Goal: Communication & Community: Ask a question

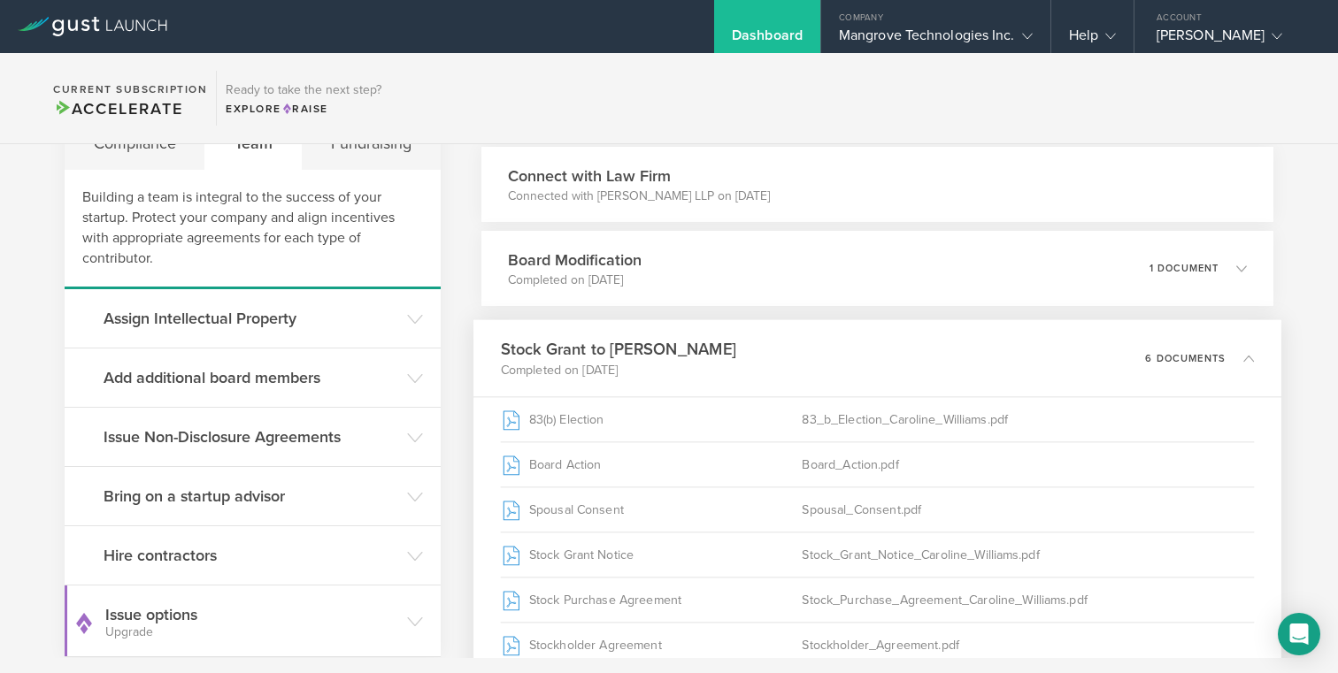
scroll to position [98, 0]
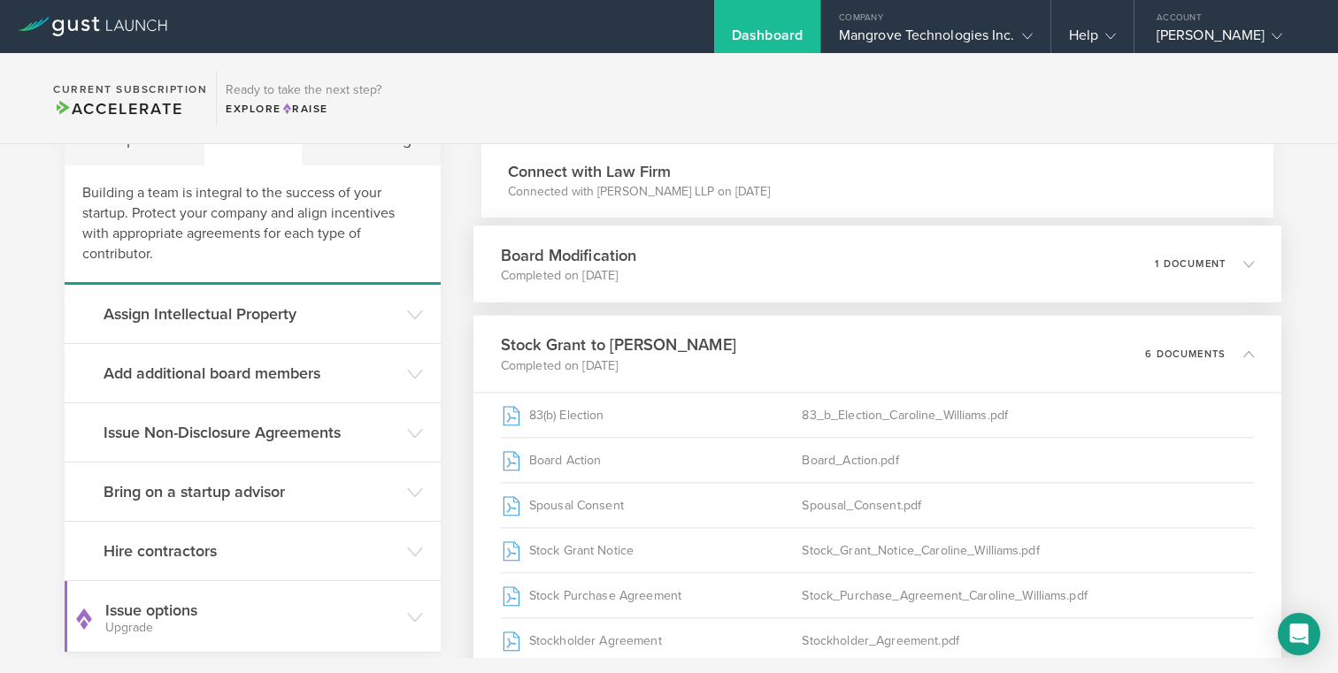
click at [1176, 259] on p "1 document" at bounding box center [1190, 264] width 71 height 10
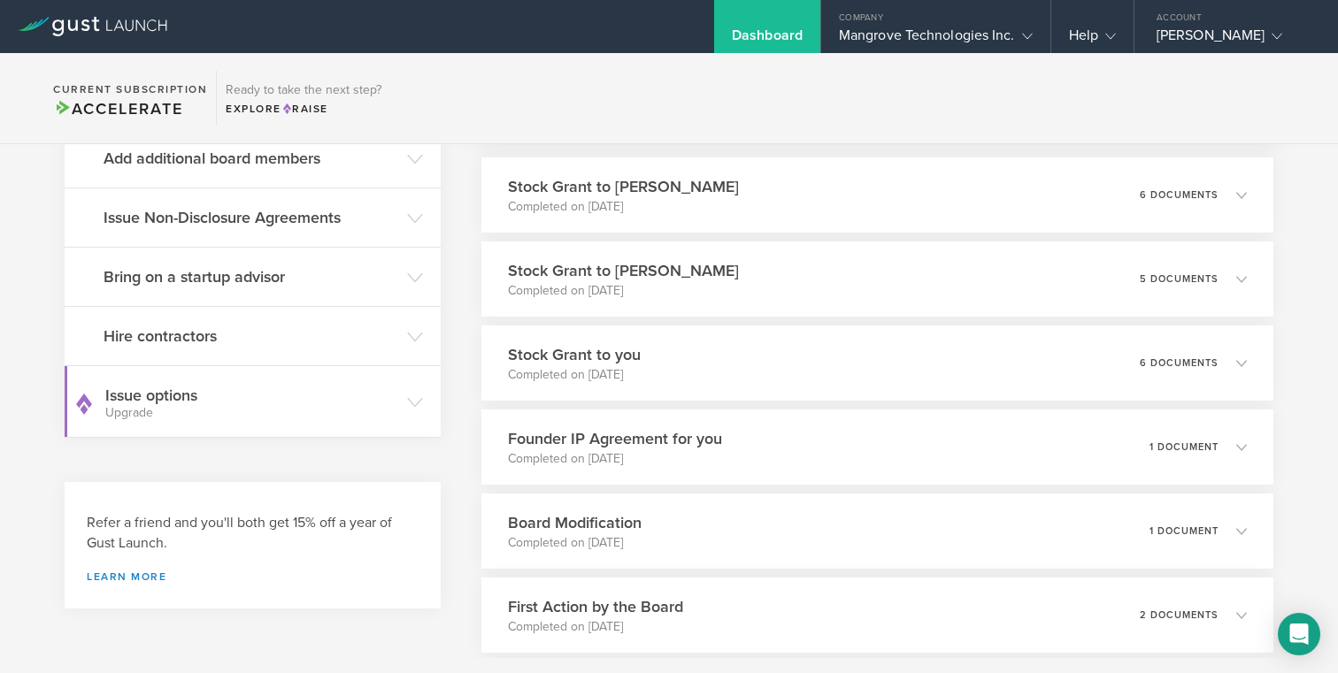
scroll to position [259, 0]
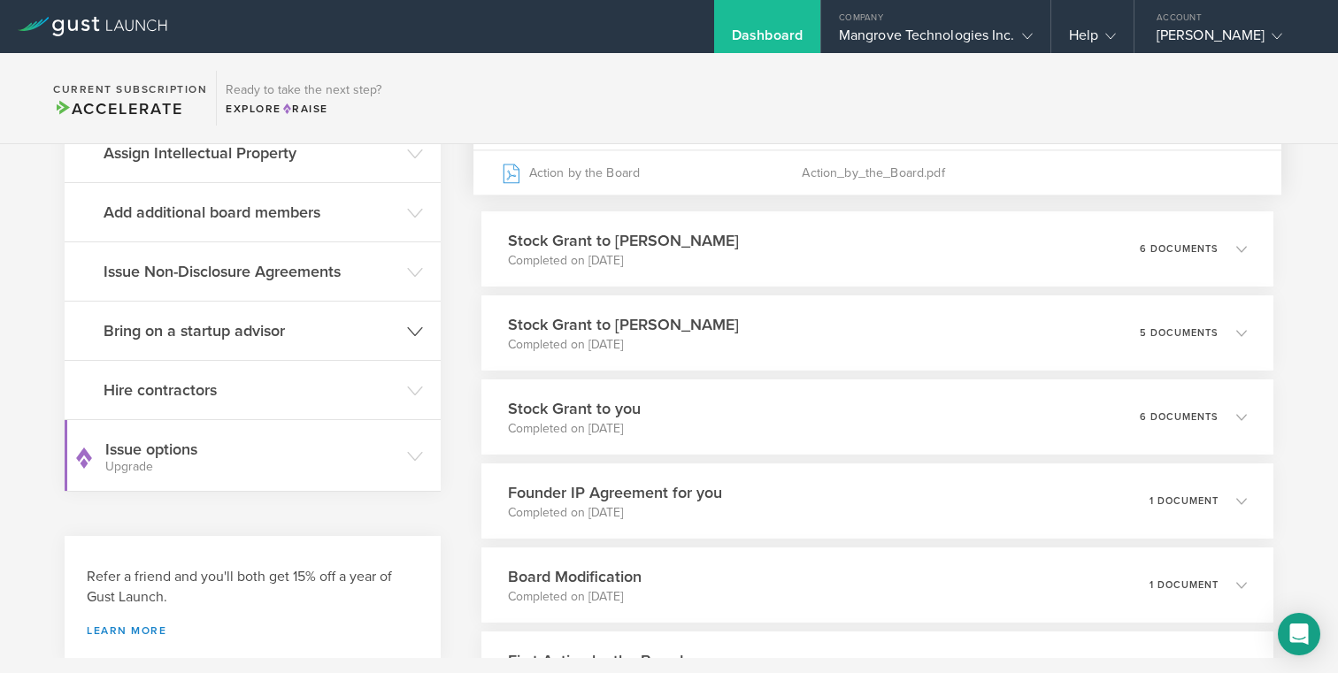
click at [284, 345] on header "Bring on a startup advisor" at bounding box center [253, 331] width 376 height 58
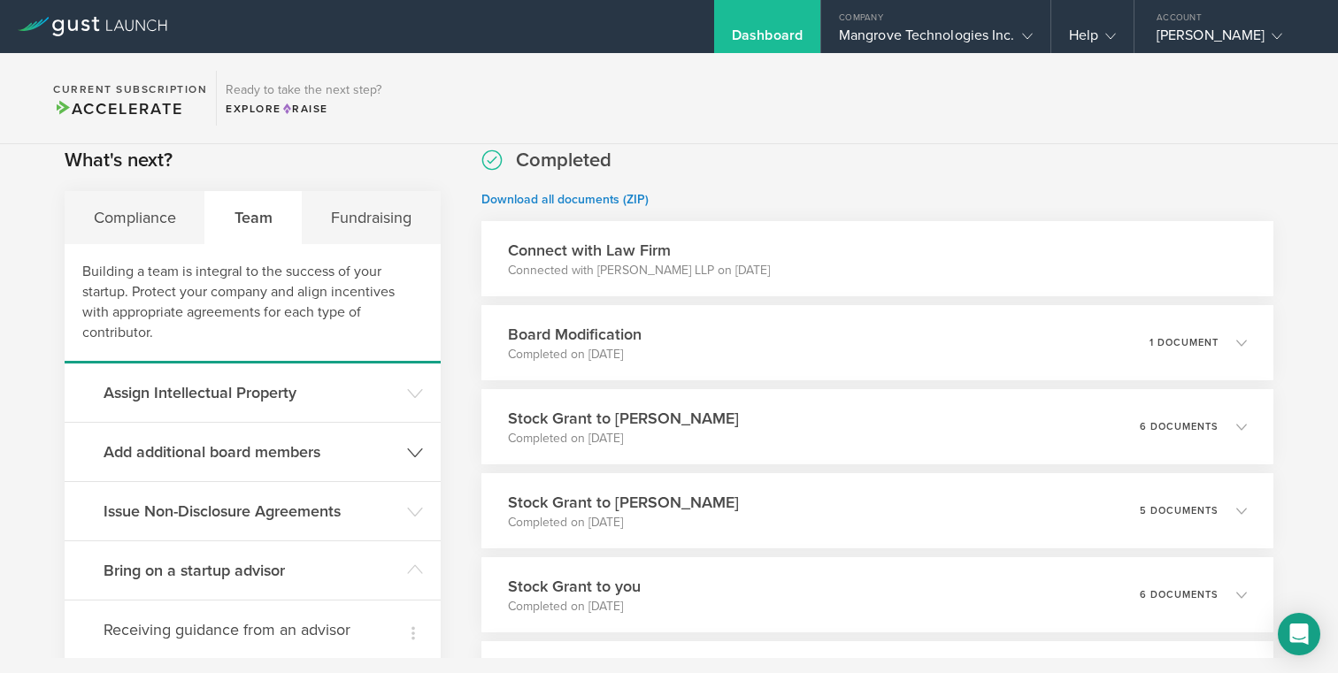
scroll to position [0, 0]
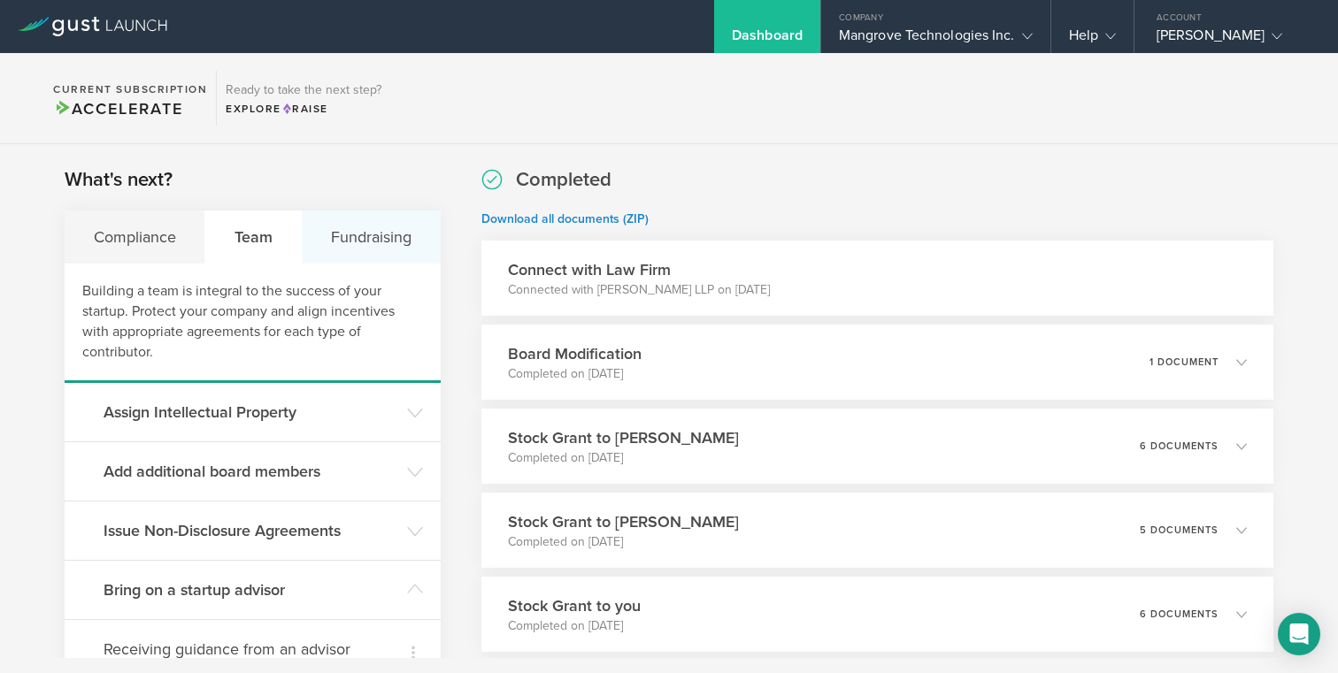
click at [359, 242] on div "Fundraising" at bounding box center [371, 237] width 138 height 53
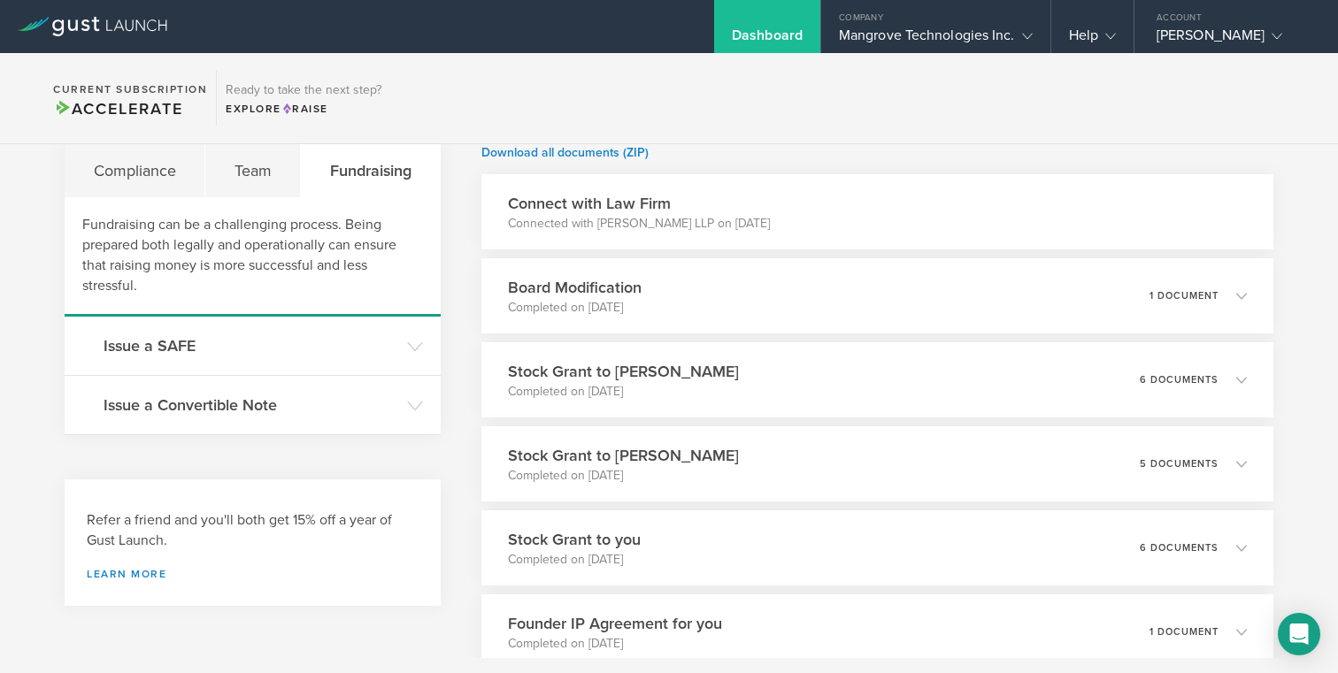
scroll to position [73, 0]
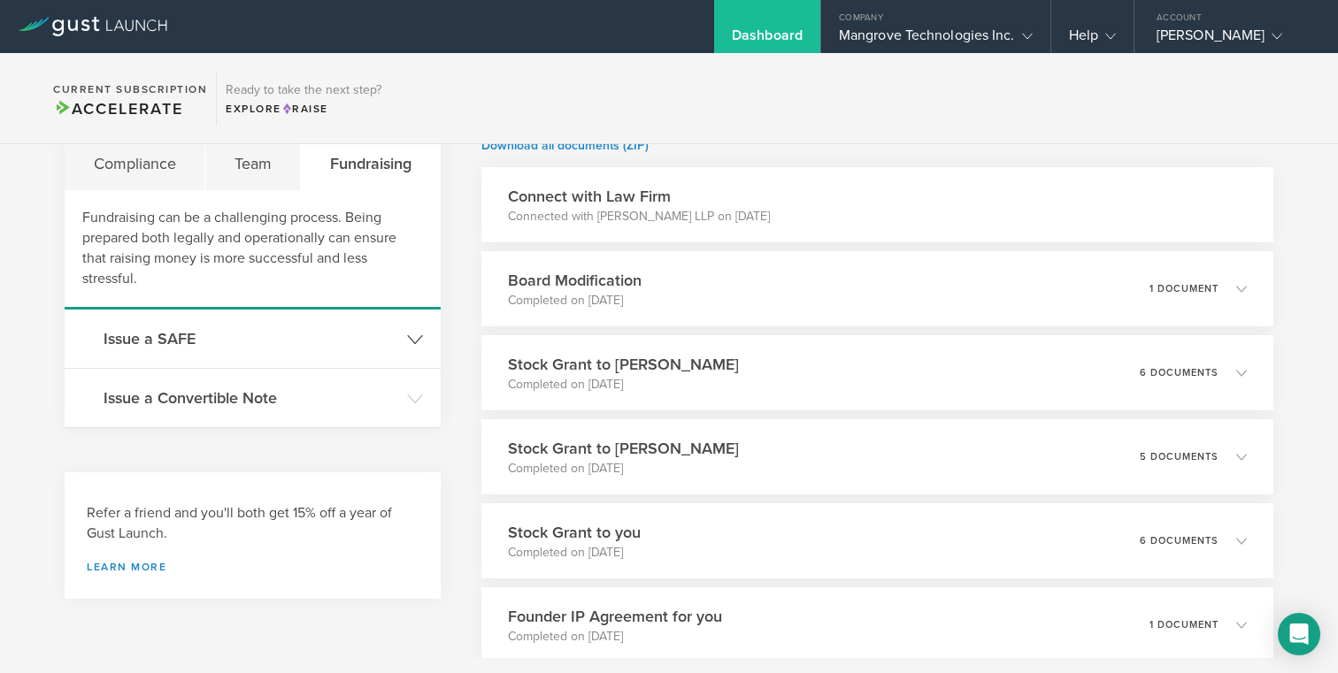
click at [350, 346] on h3 "Issue a SAFE" at bounding box center [251, 338] width 295 height 23
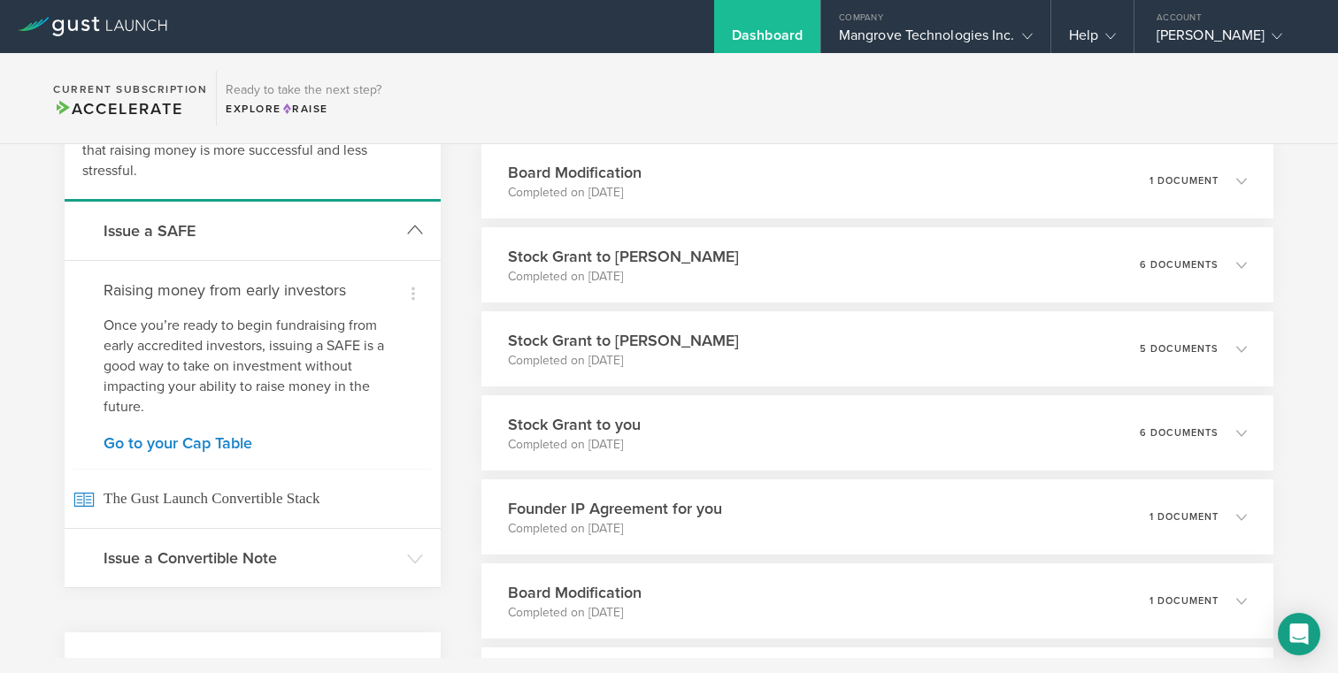
scroll to position [188, 0]
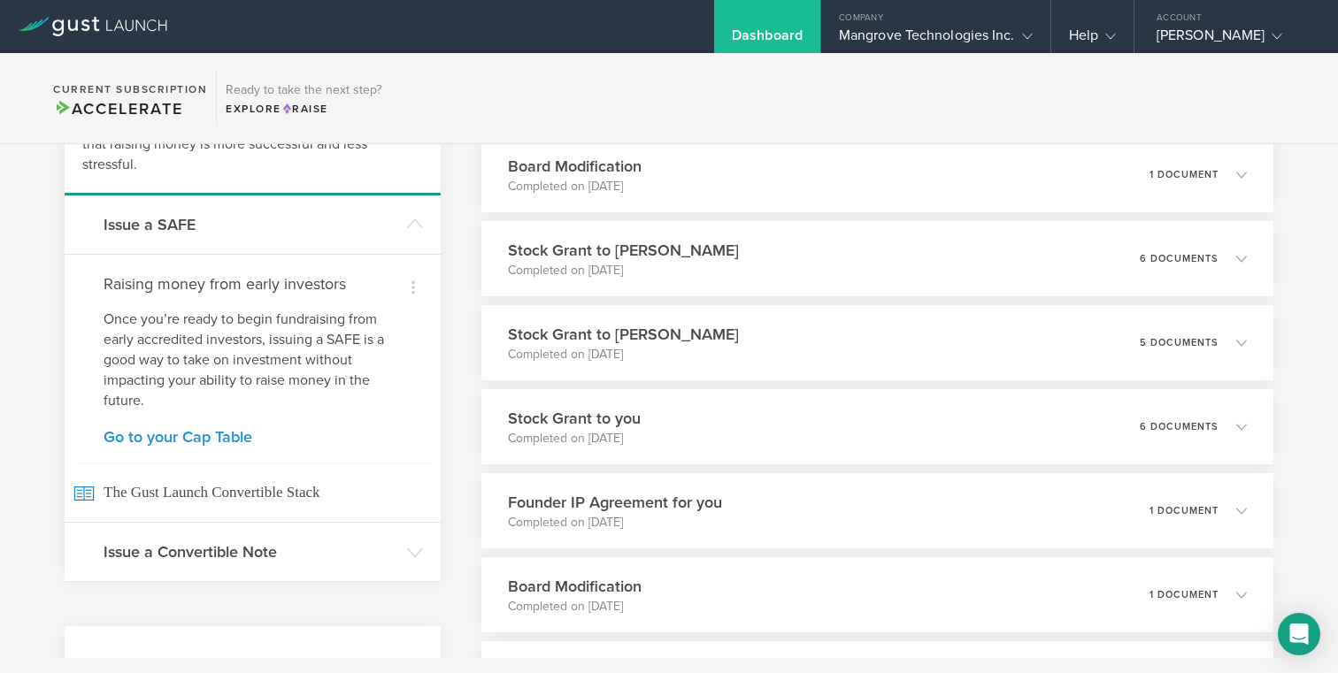
click at [215, 435] on link "Go to your Cap Table" at bounding box center [253, 437] width 298 height 16
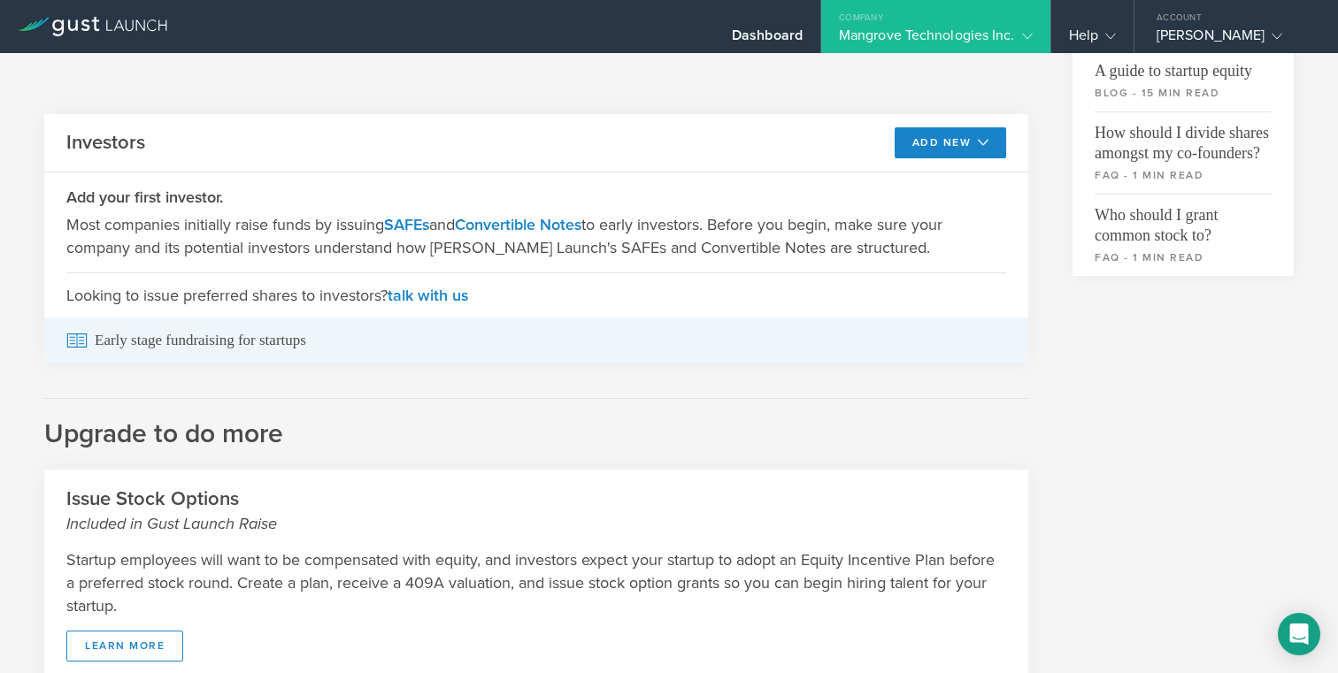
scroll to position [588, 0]
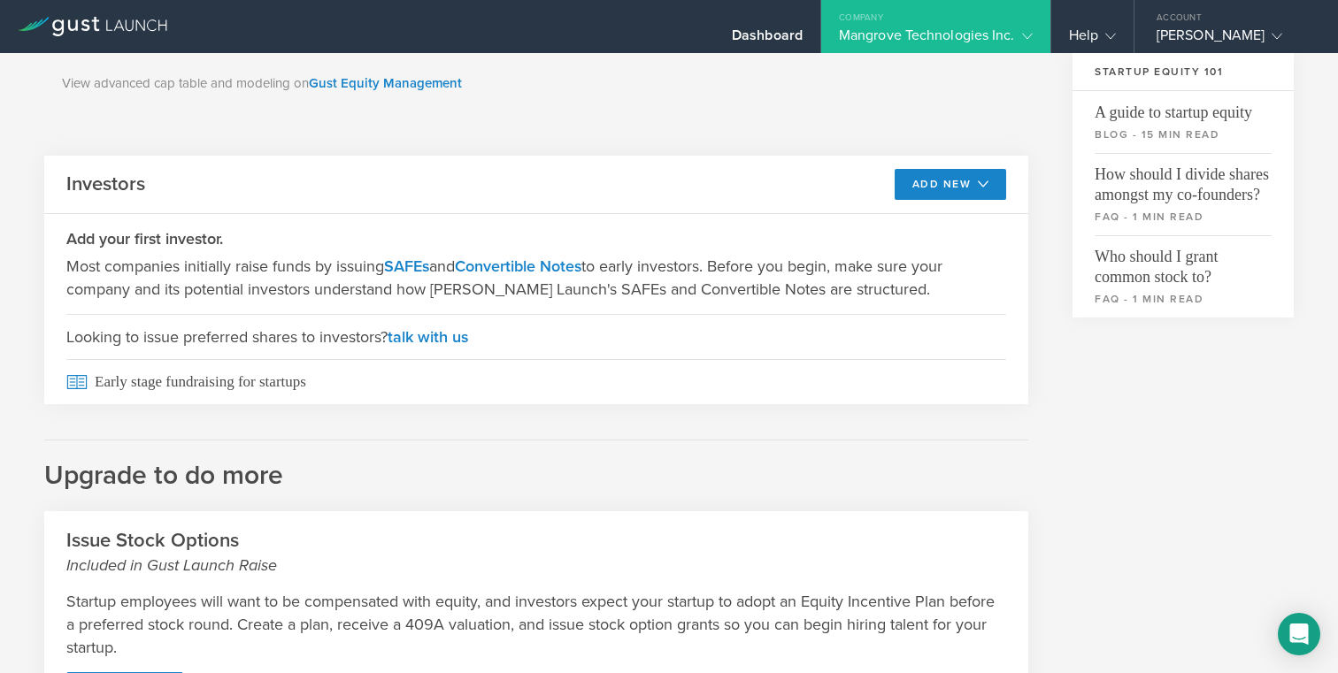
click at [277, 355] on span "Looking to issue preferred shares to investors? talk with us" at bounding box center [536, 336] width 940 height 45
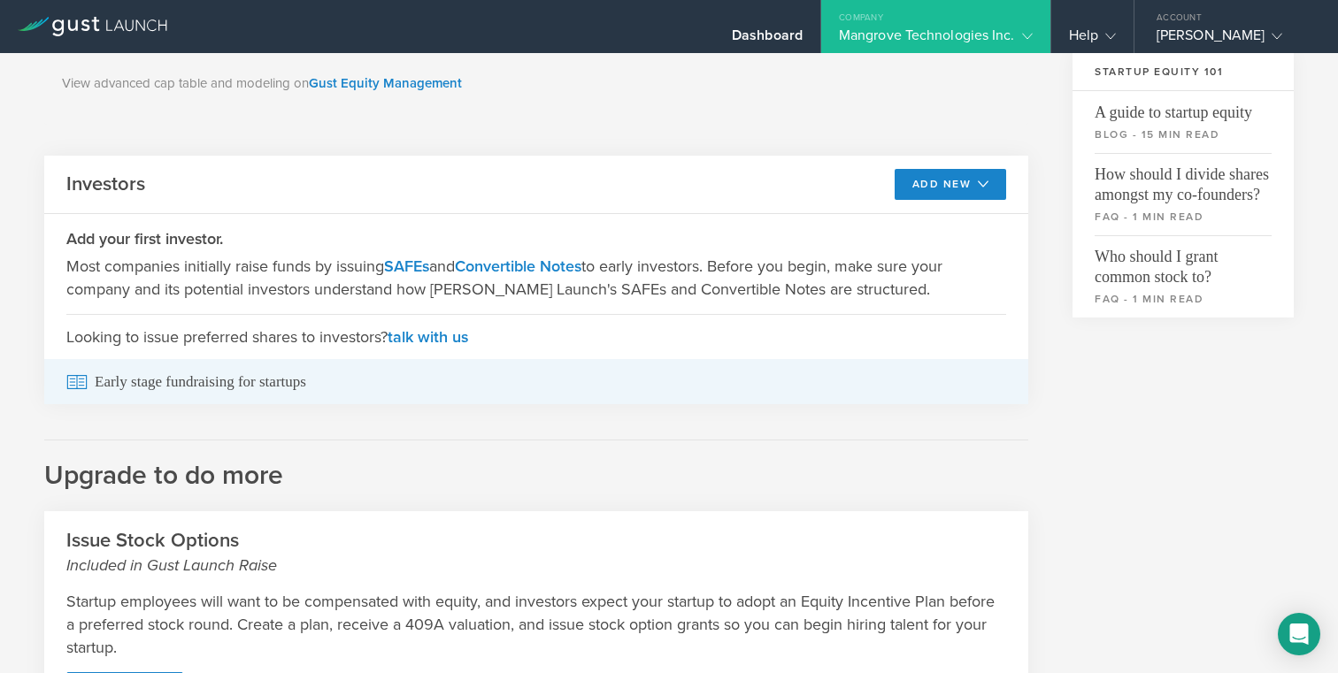
click at [277, 375] on span "Early stage fundraising for startups" at bounding box center [536, 381] width 940 height 45
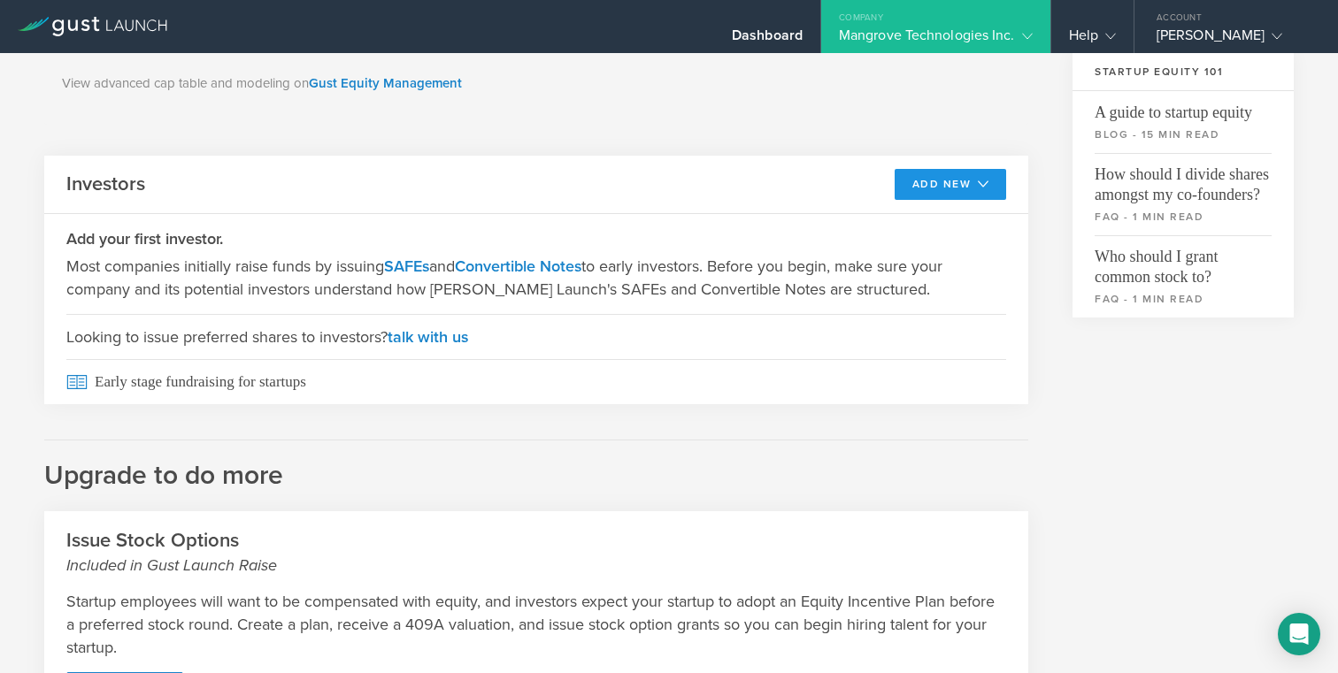
click at [964, 180] on button "Add New" at bounding box center [951, 184] width 112 height 31
click at [906, 217] on li "SAFE" at bounding box center [935, 224] width 127 height 35
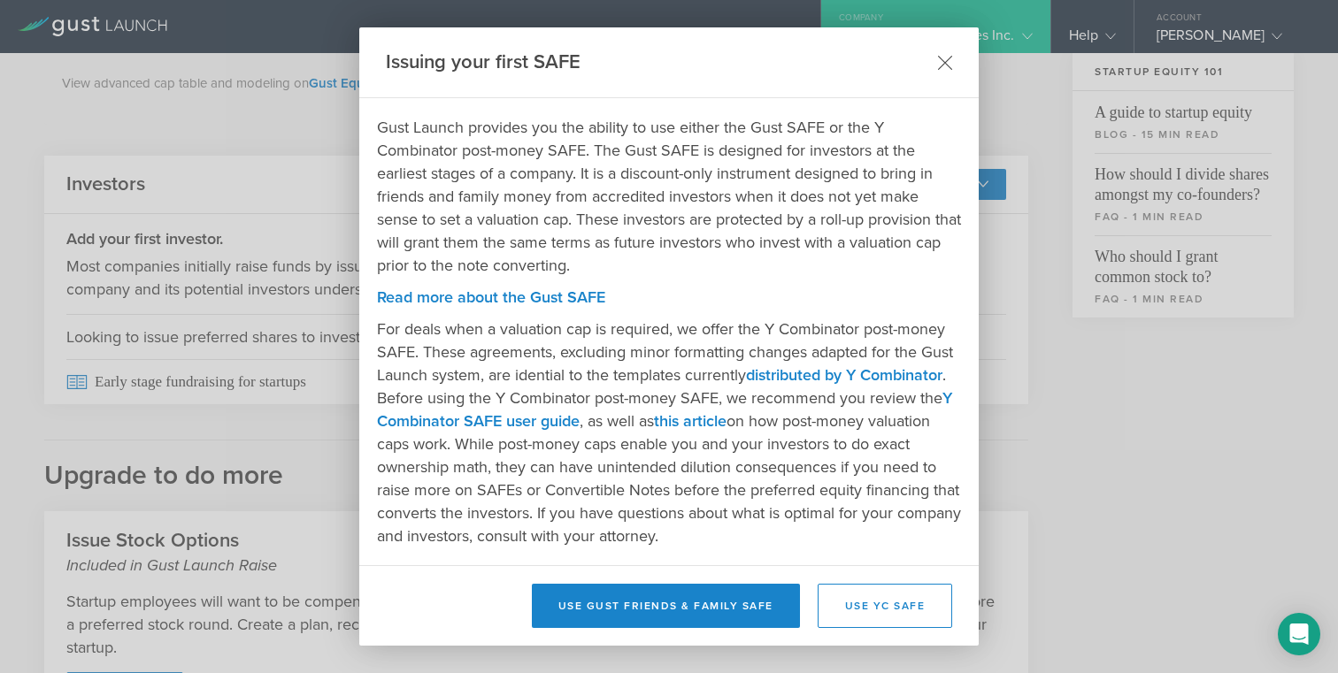
click at [945, 61] on icon at bounding box center [945, 62] width 15 height 15
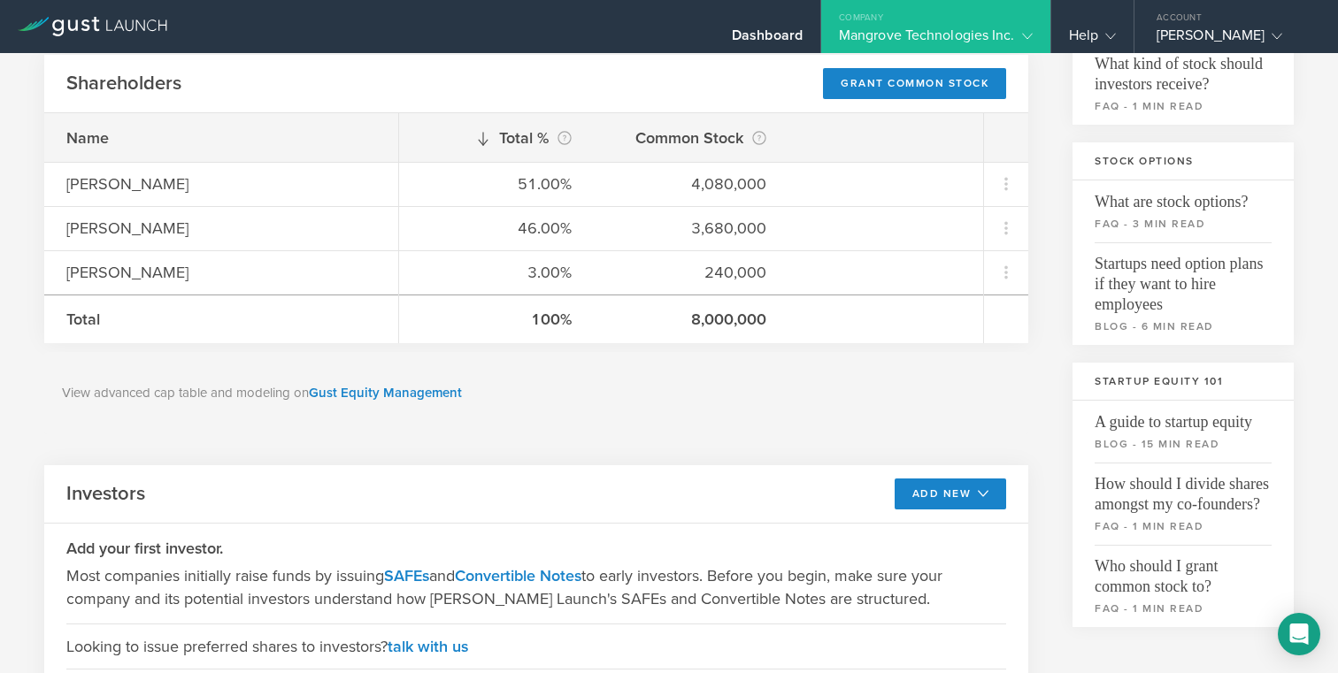
scroll to position [0, 0]
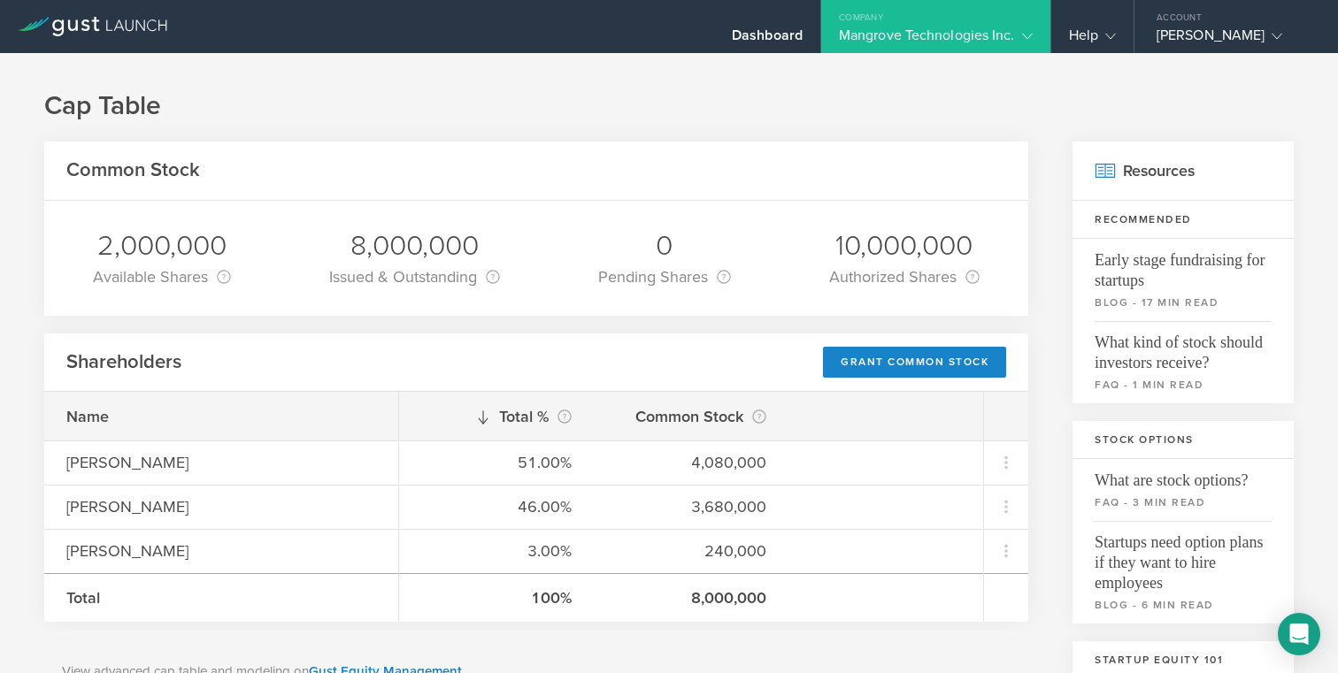
click at [980, 35] on div "Mangrove Technologies Inc." at bounding box center [936, 40] width 194 height 27
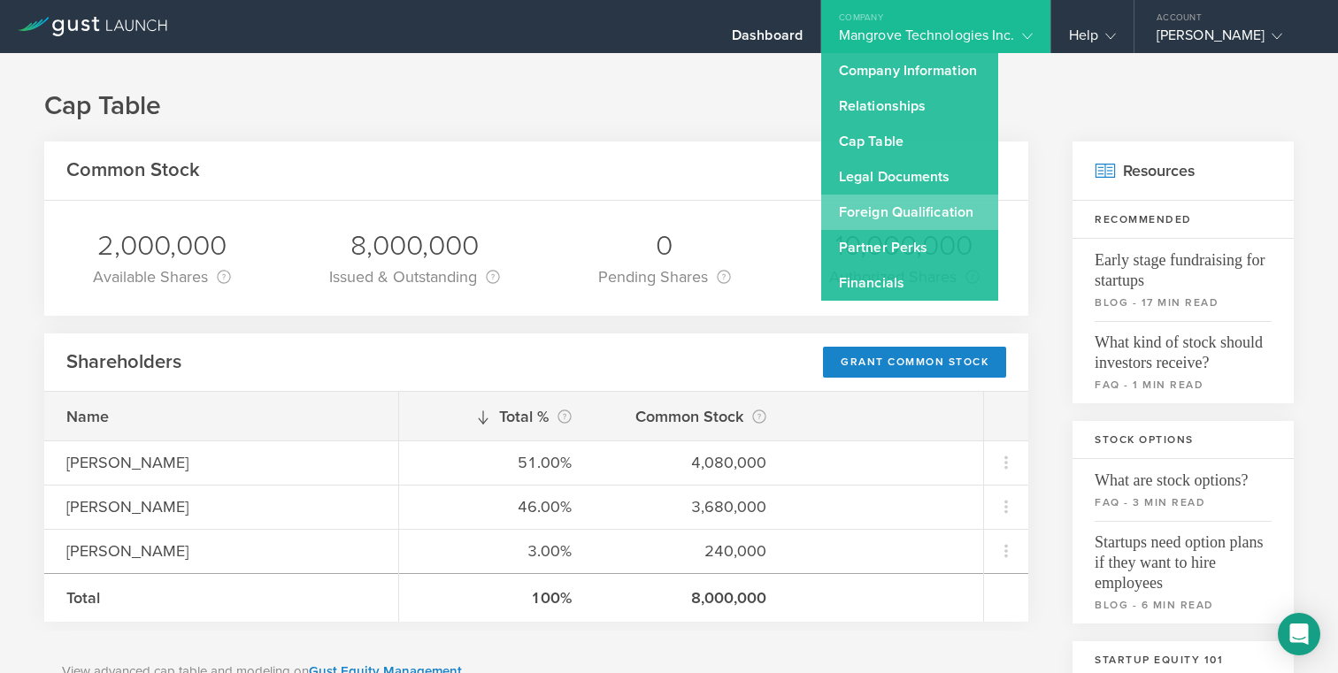
click at [879, 212] on link "Foreign Qualification" at bounding box center [909, 212] width 177 height 35
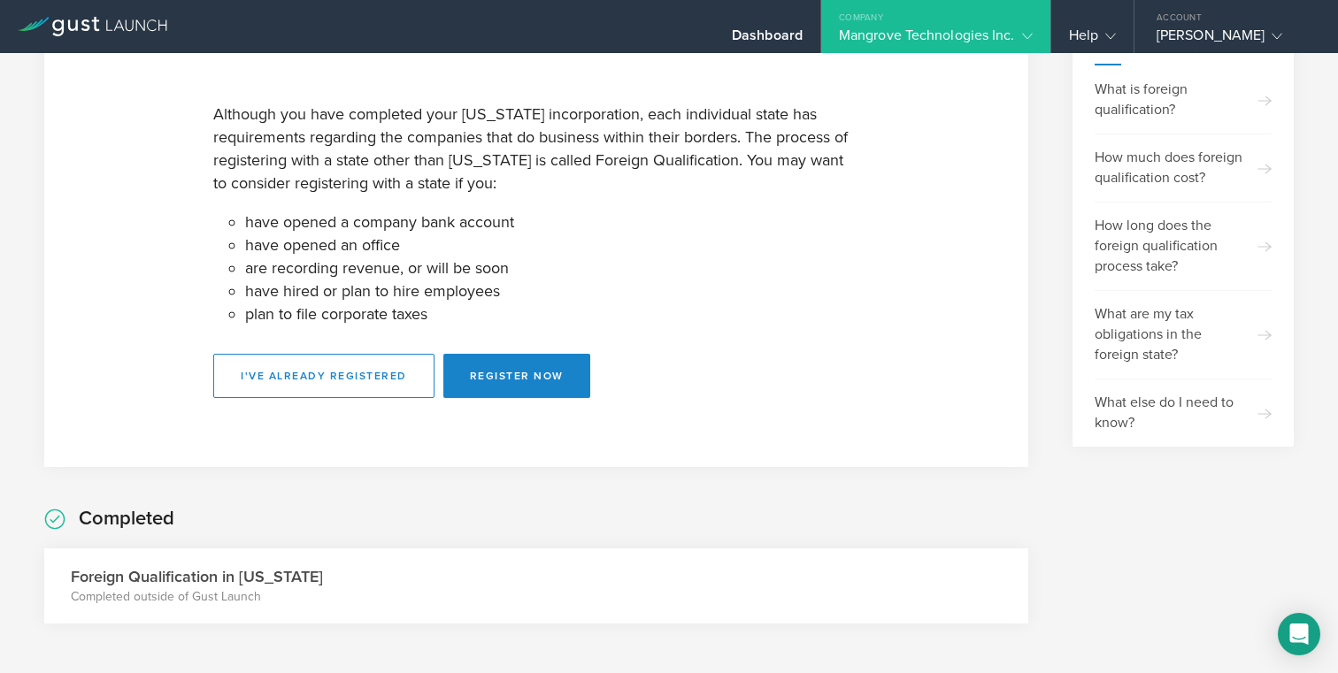
scroll to position [109, 0]
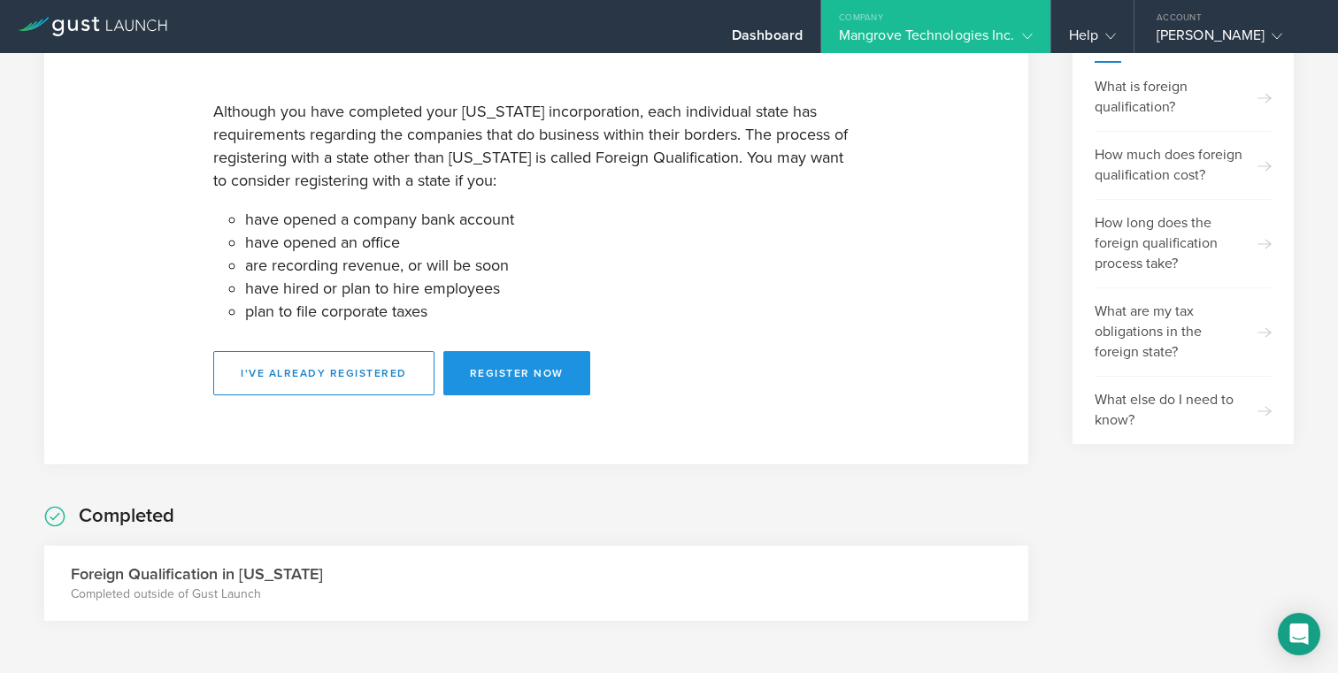
click at [534, 375] on button "Register Now" at bounding box center [516, 373] width 147 height 44
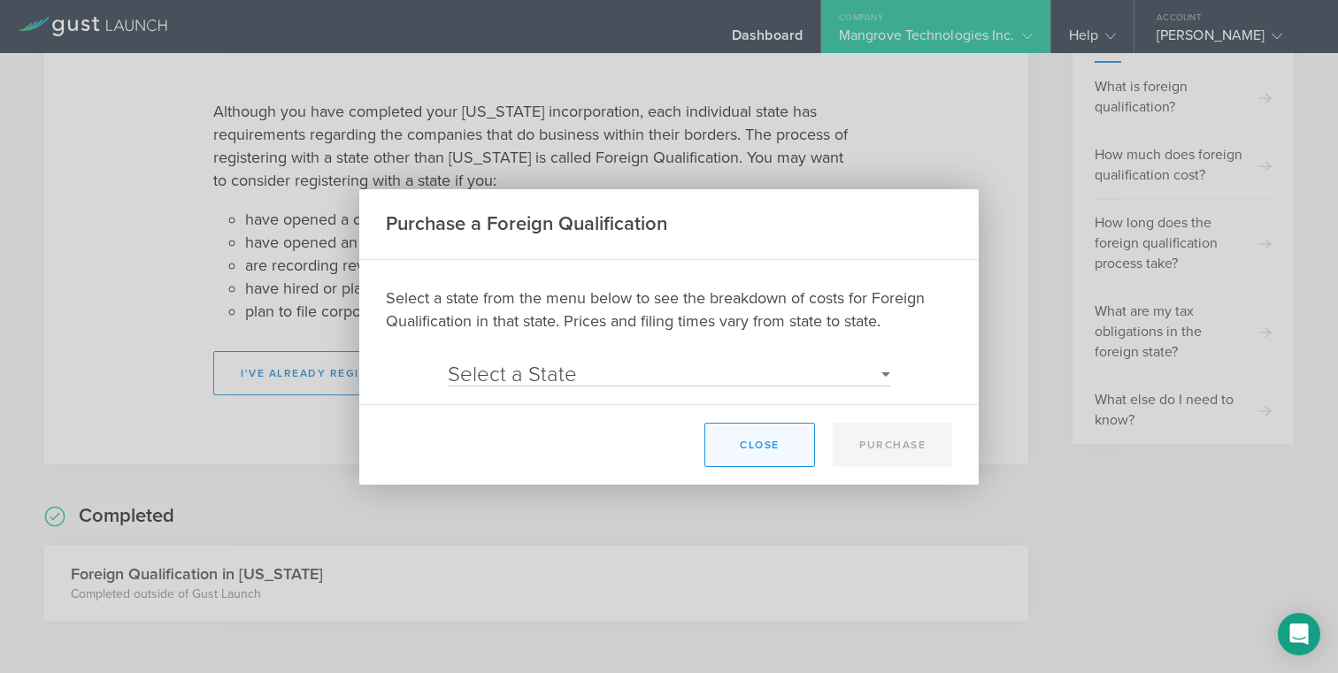
click at [764, 455] on button "Close" at bounding box center [759, 445] width 111 height 44
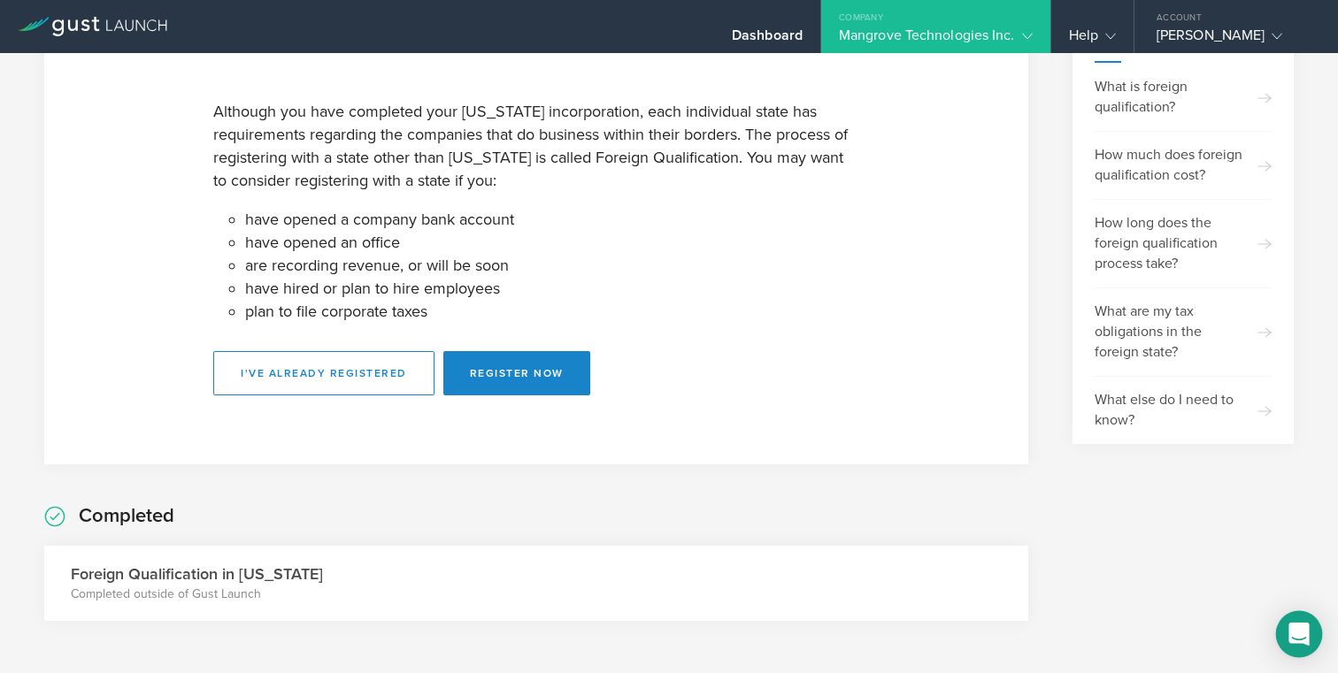
click at [1294, 634] on icon "Open Intercom Messenger" at bounding box center [1298, 634] width 20 height 23
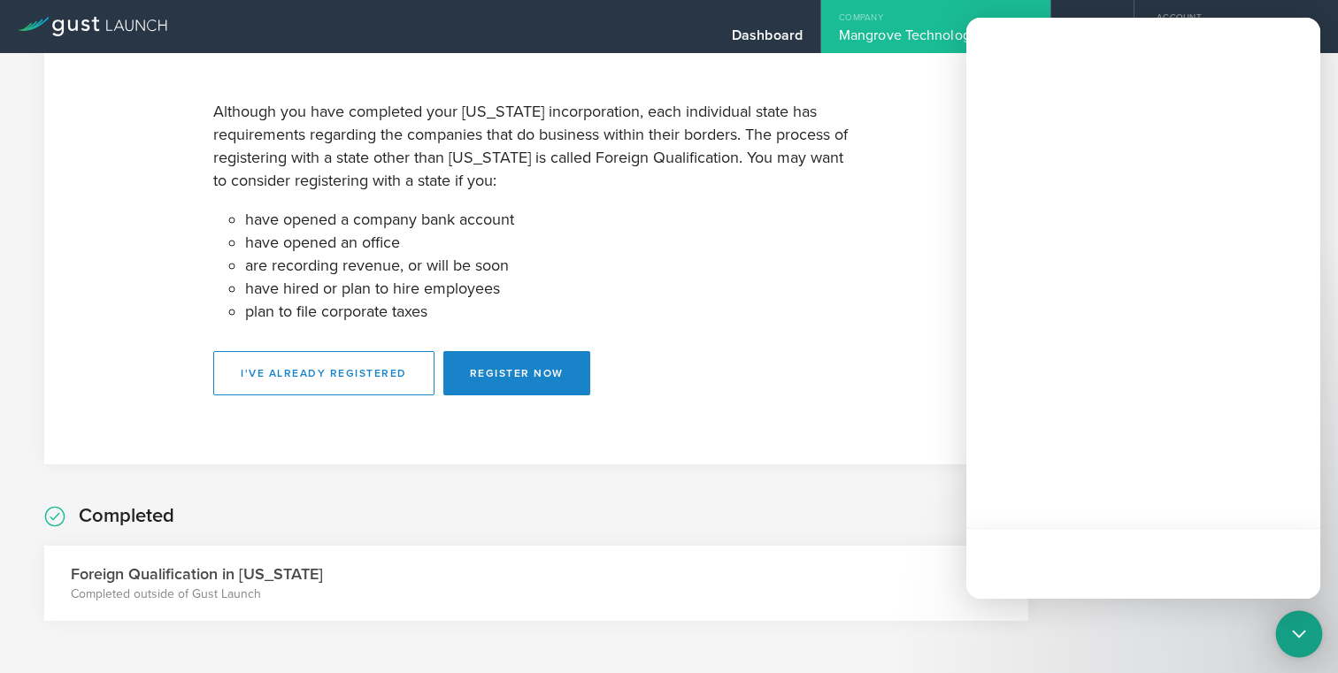
scroll to position [0, 0]
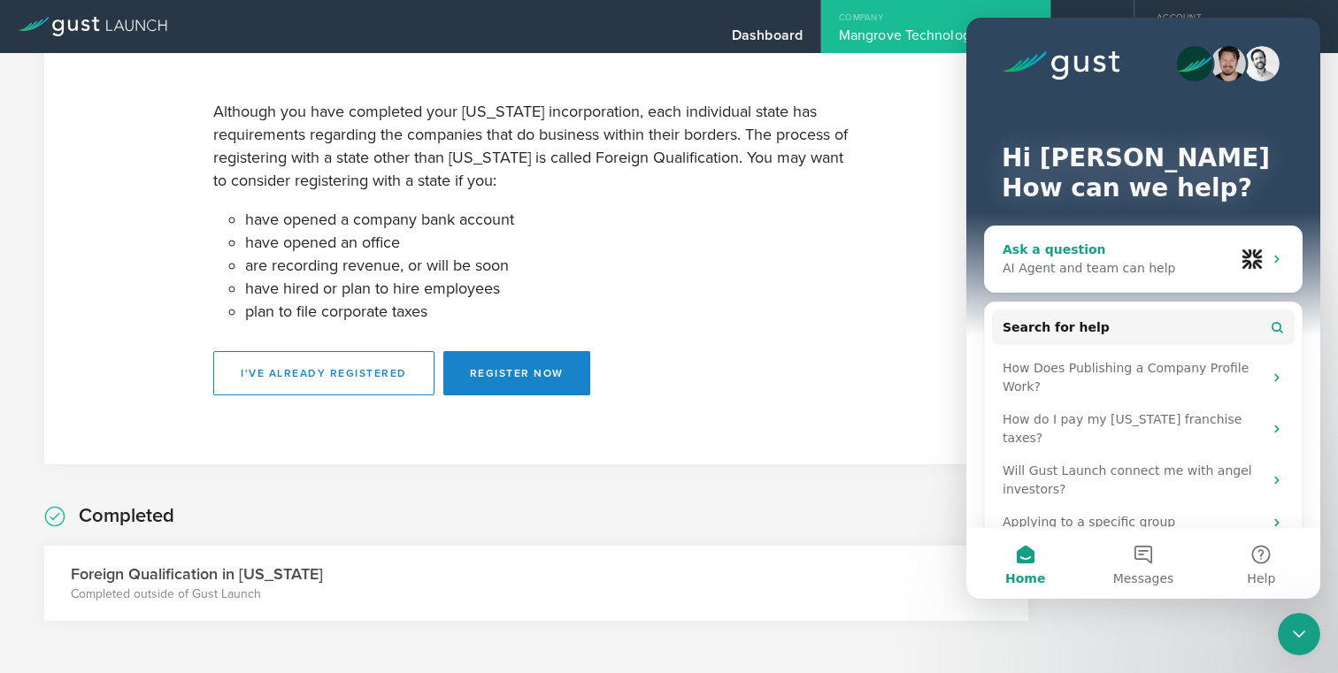
click at [1087, 266] on div "AI Agent and team can help" at bounding box center [1118, 268] width 232 height 19
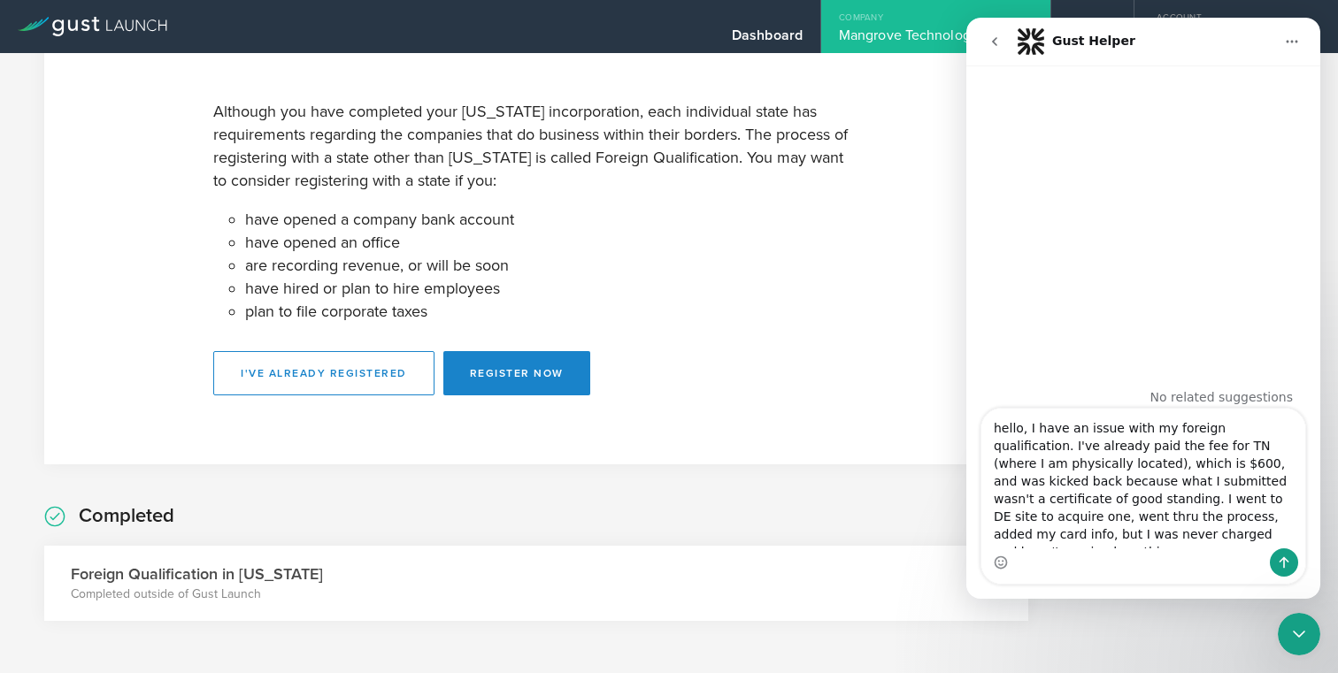
click at [1128, 539] on textarea "hello, I have an issue with my foreign qualification. I've already paid the fee…" at bounding box center [1143, 479] width 324 height 140
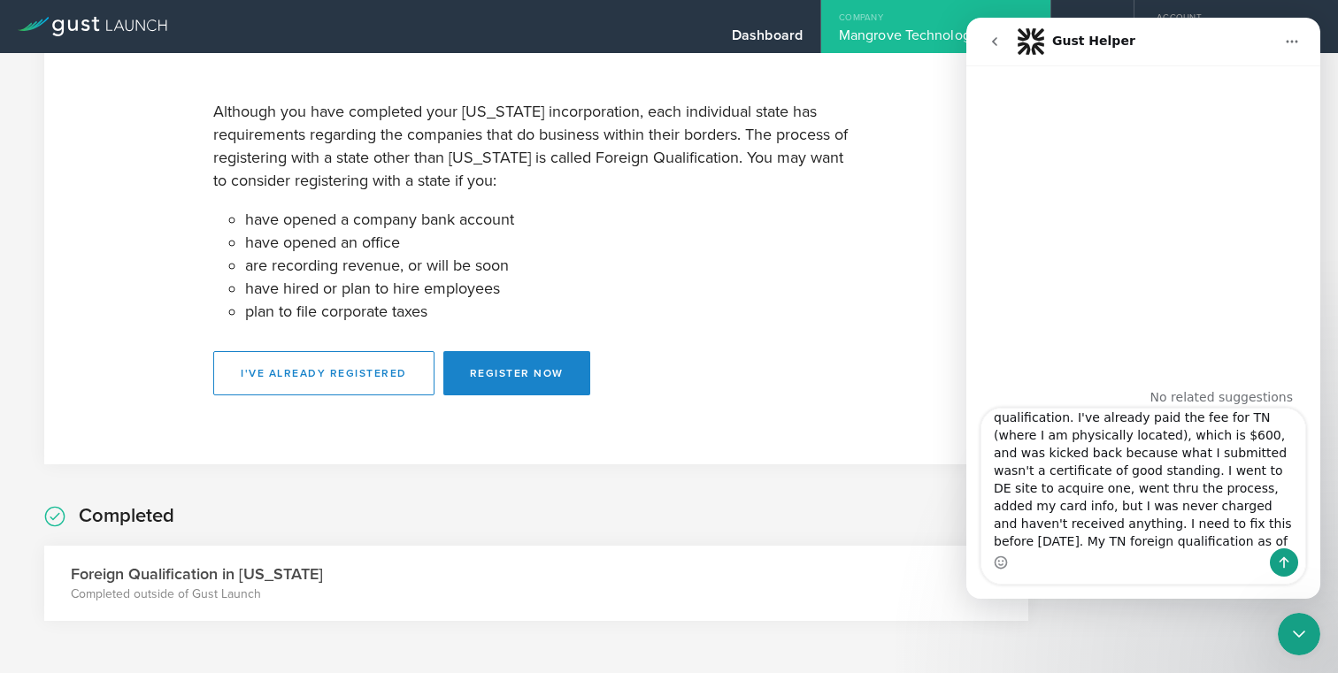
type textarea "hello, I have an issue with my foreign qualification. I've already paid the fee…"
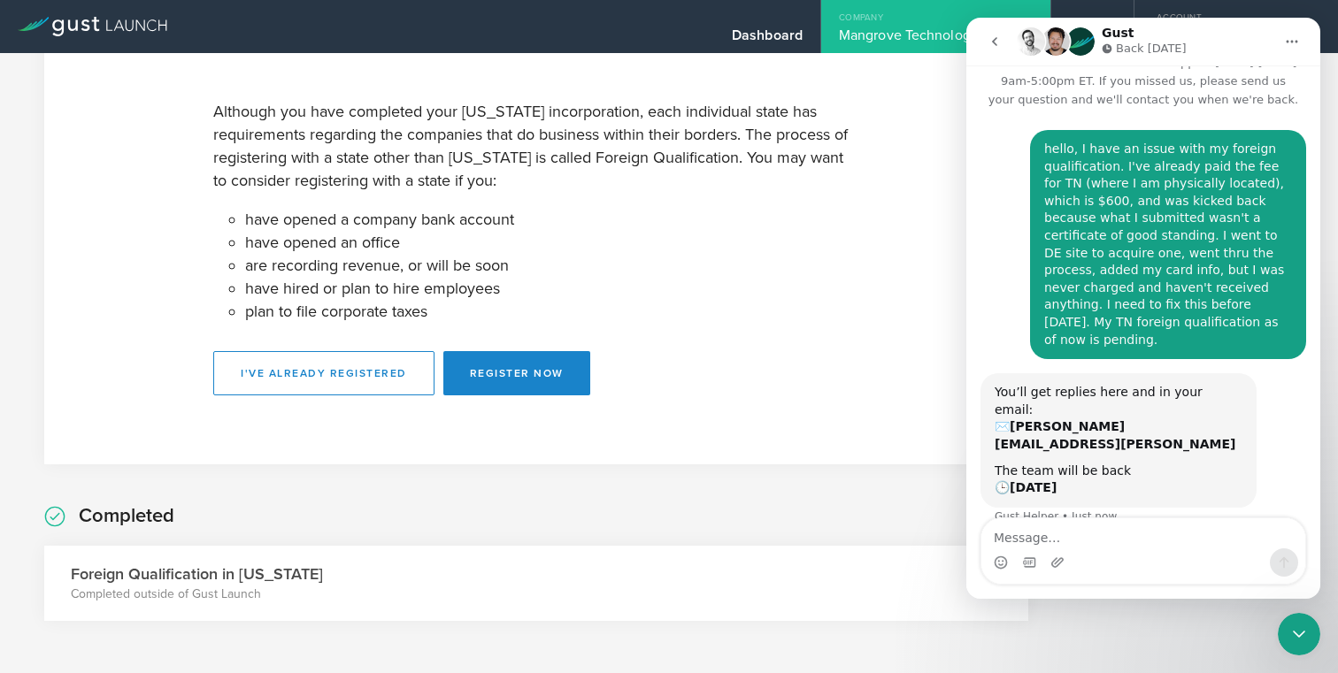
scroll to position [50, 0]
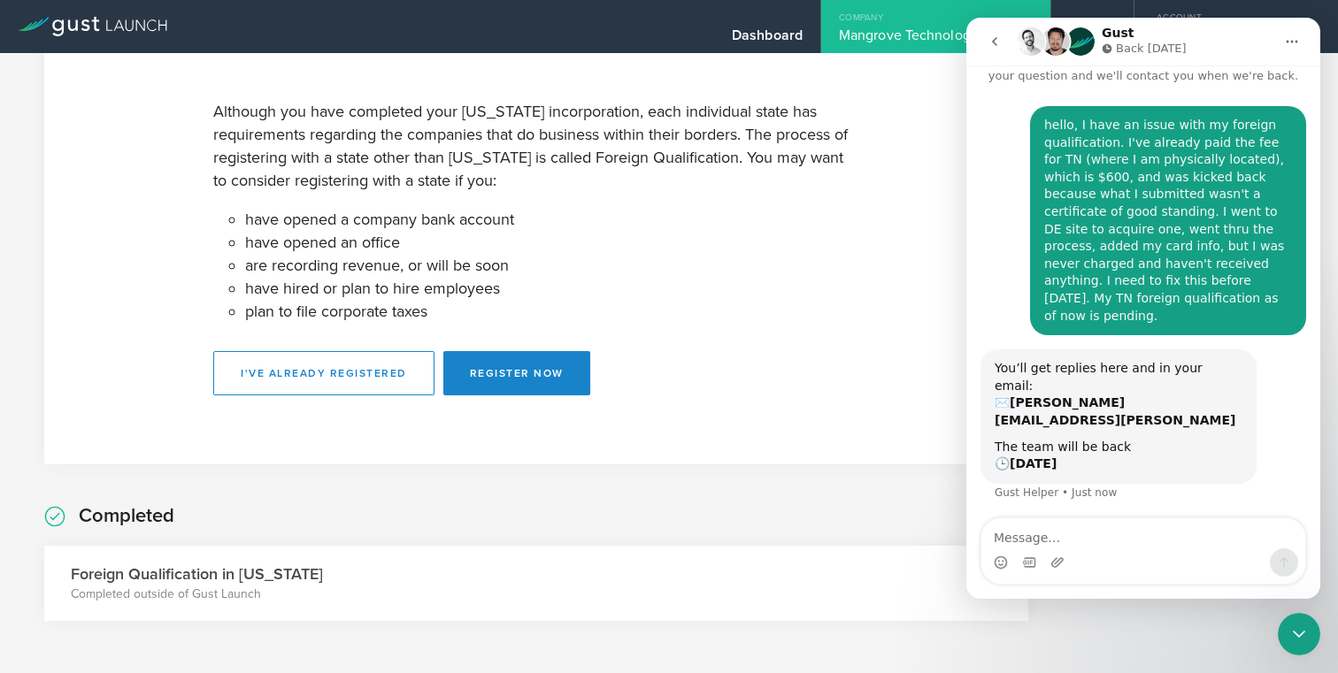
click at [1177, 579] on div "Intercom messenger" at bounding box center [1143, 550] width 324 height 65
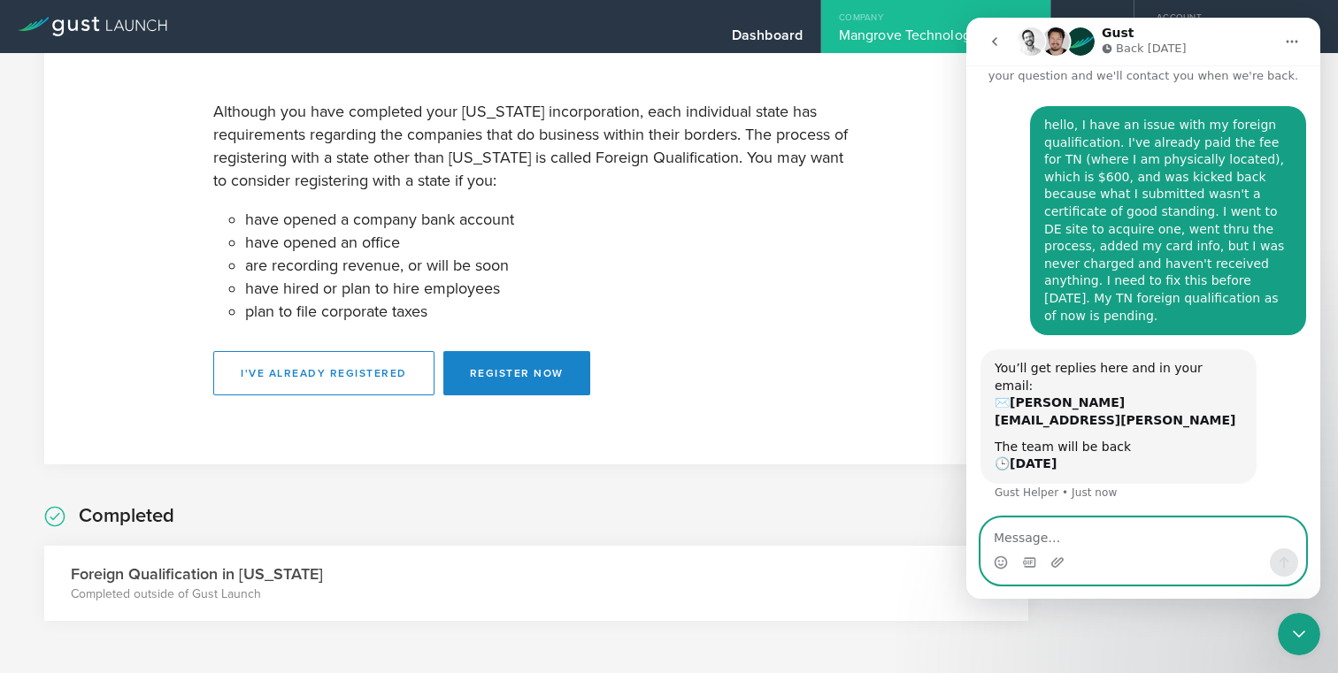
click at [1087, 541] on textarea "Message…" at bounding box center [1143, 533] width 324 height 30
type textarea "perfect, thanks!"
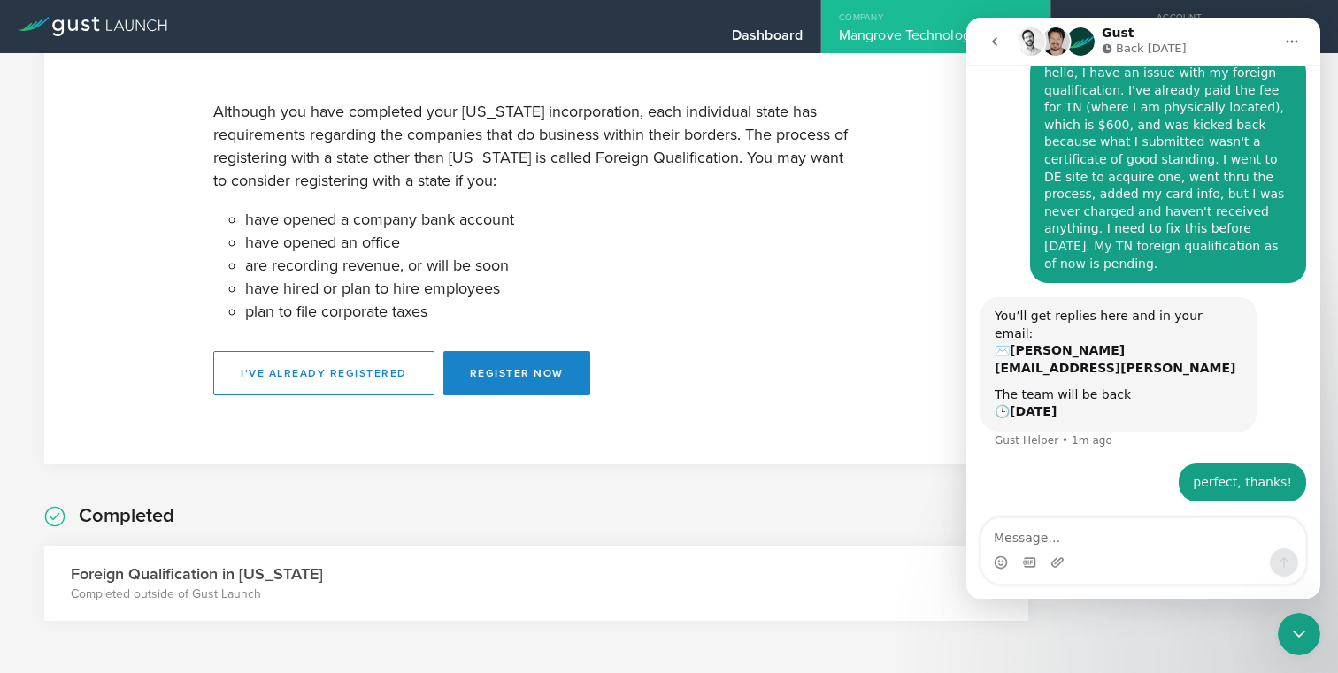
click at [994, 42] on icon "go back" at bounding box center [994, 41] width 5 height 9
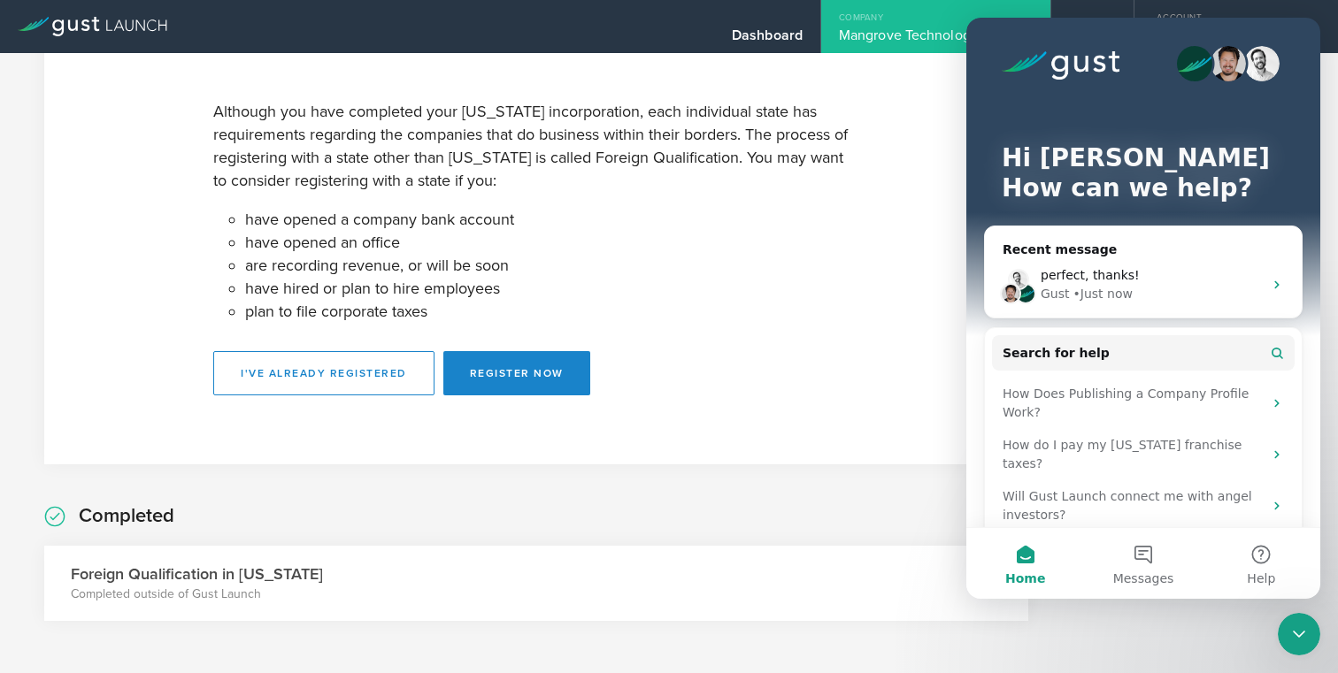
scroll to position [0, 0]
click at [792, 150] on p "Although you have completed your Delaware incorporation, each individual state …" at bounding box center [536, 146] width 646 height 92
